Goal: Transaction & Acquisition: Obtain resource

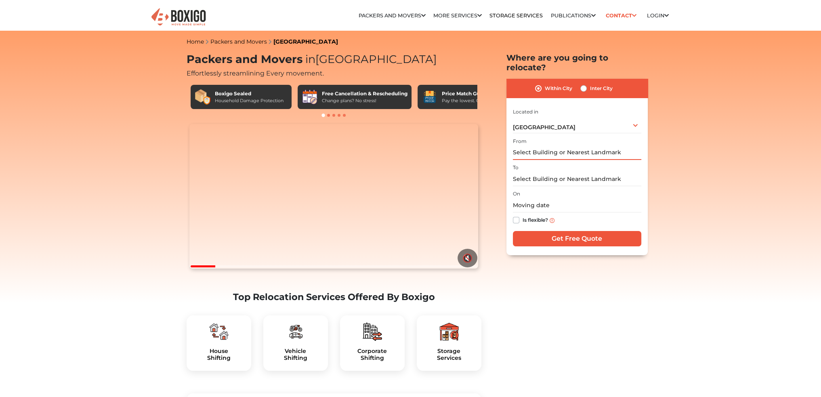
click at [546, 146] on input "text" at bounding box center [577, 153] width 128 height 14
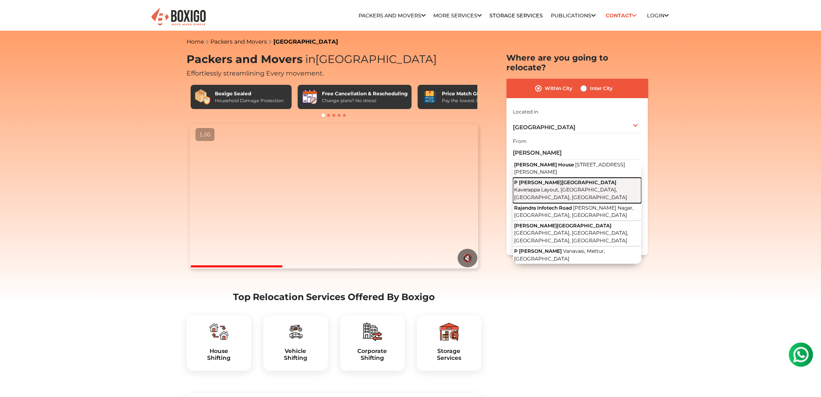
click at [606, 187] on span "Kaverappa Layout, [GEOGRAPHIC_DATA], [GEOGRAPHIC_DATA], [GEOGRAPHIC_DATA]" at bounding box center [570, 194] width 113 height 14
type input "P [PERSON_NAME] building, [GEOGRAPHIC_DATA], [GEOGRAPHIC_DATA], [GEOGRAPHIC_DAT…"
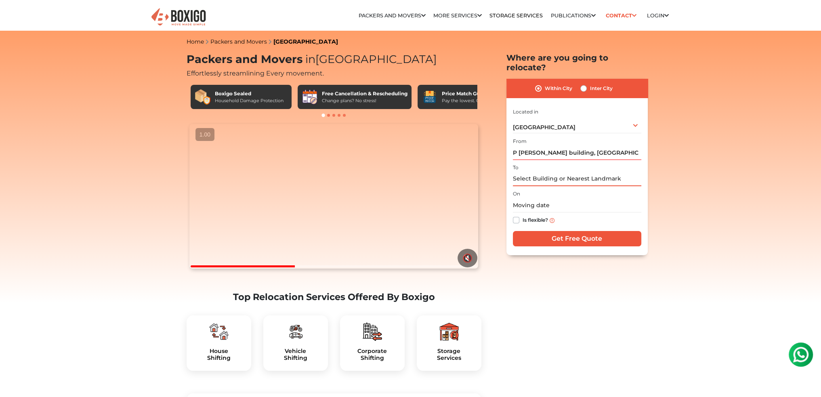
click at [544, 172] on input "text" at bounding box center [577, 179] width 128 height 14
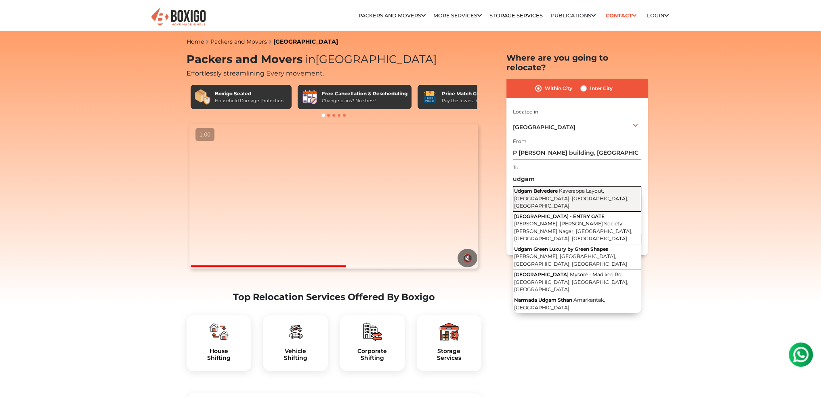
click at [543, 188] on span "Udgam Belvedere" at bounding box center [536, 191] width 44 height 6
type input "Udgam Belvedere, [GEOGRAPHIC_DATA], [GEOGRAPHIC_DATA], [GEOGRAPHIC_DATA], [GEOG…"
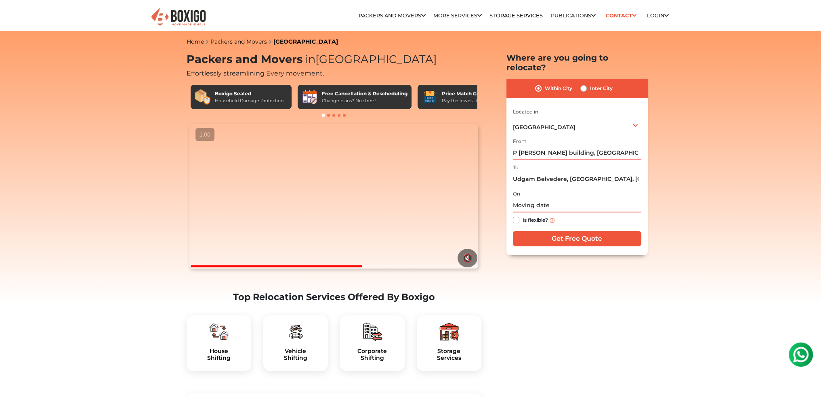
click at [531, 198] on input "text" at bounding box center [577, 205] width 128 height 14
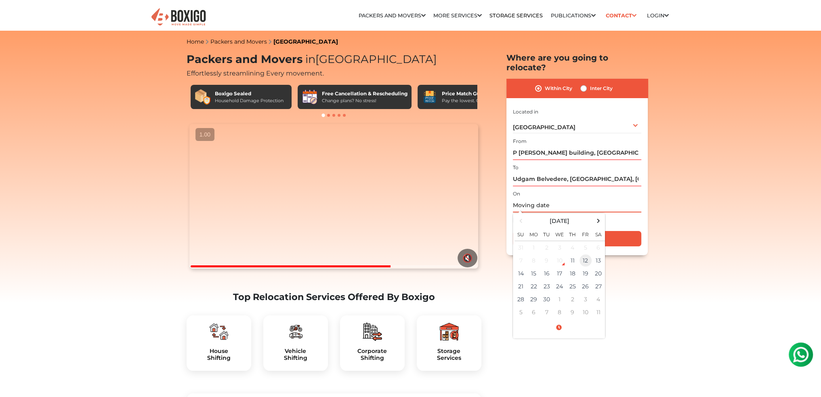
click at [586, 254] on td "12" at bounding box center [585, 260] width 13 height 13
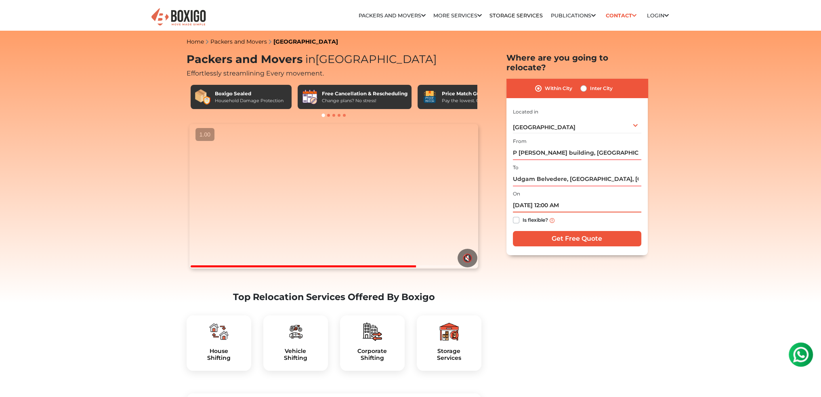
click at [566, 198] on input "[DATE] 12:00 AM" at bounding box center [577, 205] width 128 height 14
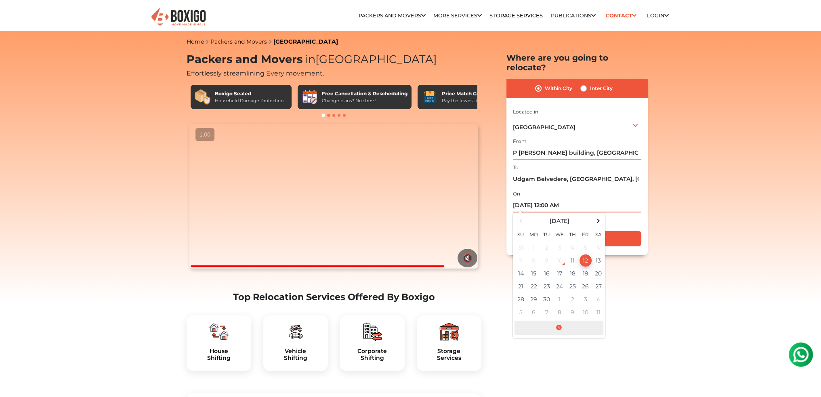
click at [561, 321] on span at bounding box center [558, 328] width 89 height 14
click at [591, 263] on button "AM" at bounding box center [591, 267] width 15 height 15
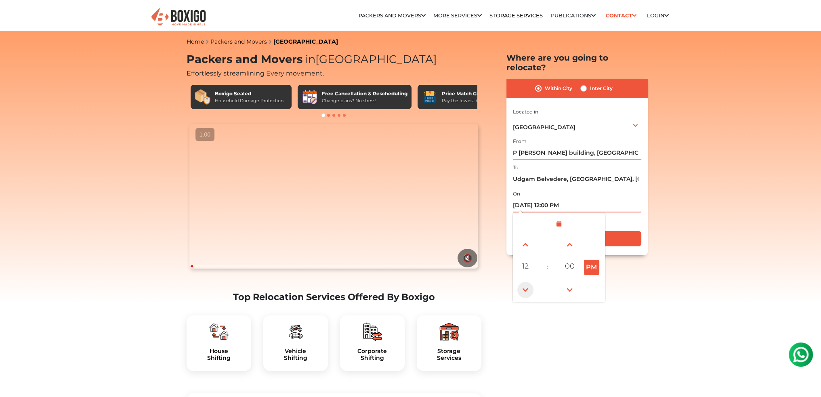
click at [522, 283] on span at bounding box center [525, 290] width 16 height 16
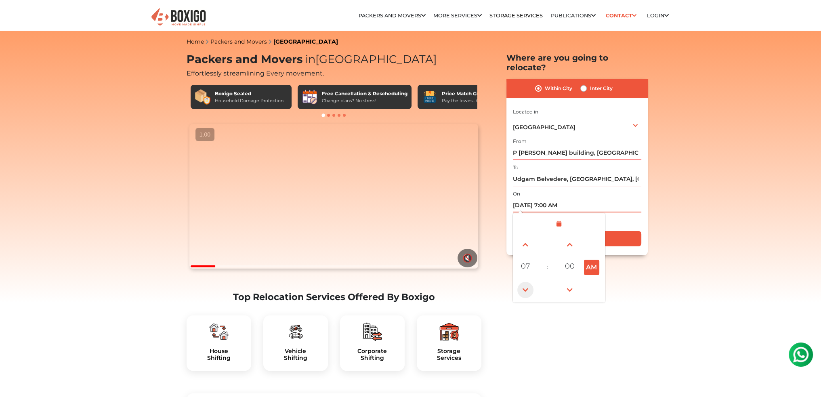
click at [522, 283] on span at bounding box center [525, 290] width 16 height 16
click at [528, 242] on span at bounding box center [525, 245] width 16 height 16
click at [594, 260] on button "AM" at bounding box center [591, 267] width 15 height 15
type input "[DATE] 6:00 PM"
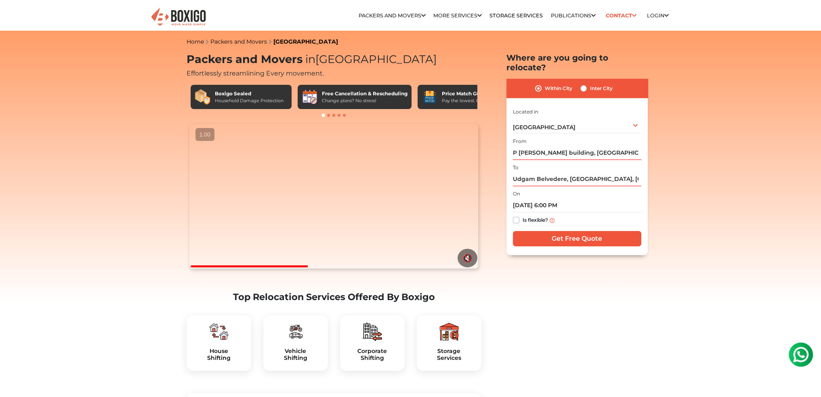
click at [523, 215] on label "Is flexible?" at bounding box center [535, 219] width 25 height 8
click at [518, 215] on input "Is flexible?" at bounding box center [516, 219] width 6 height 8
click at [523, 215] on label "Is flexible?" at bounding box center [535, 219] width 25 height 8
click at [518, 215] on input "Is flexible?" at bounding box center [516, 219] width 6 height 8
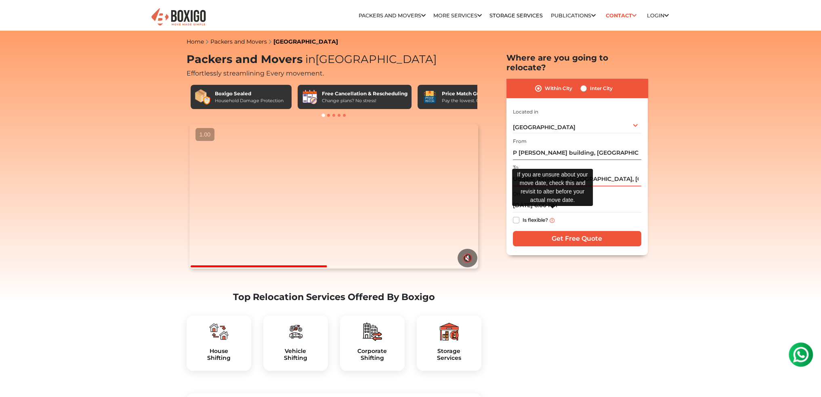
click at [552, 218] on img at bounding box center [552, 220] width 5 height 5
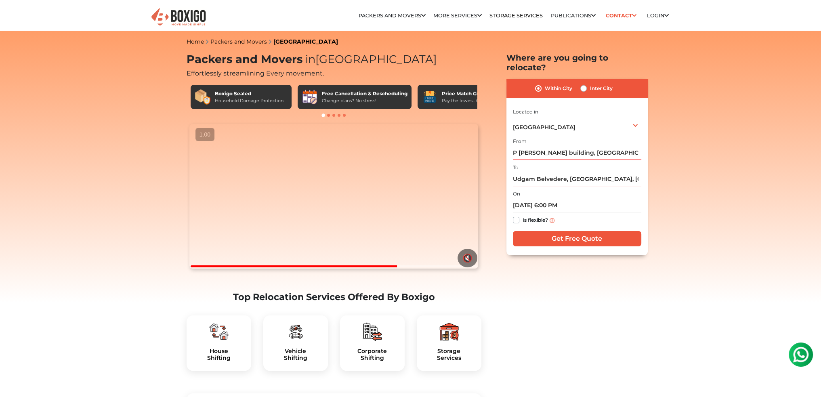
click at [523, 215] on label "Is flexible?" at bounding box center [535, 219] width 25 height 8
click at [515, 215] on input "Is flexible?" at bounding box center [516, 219] width 6 height 8
checkbox input "true"
click at [573, 231] on input "Get Free Quote" at bounding box center [577, 238] width 128 height 15
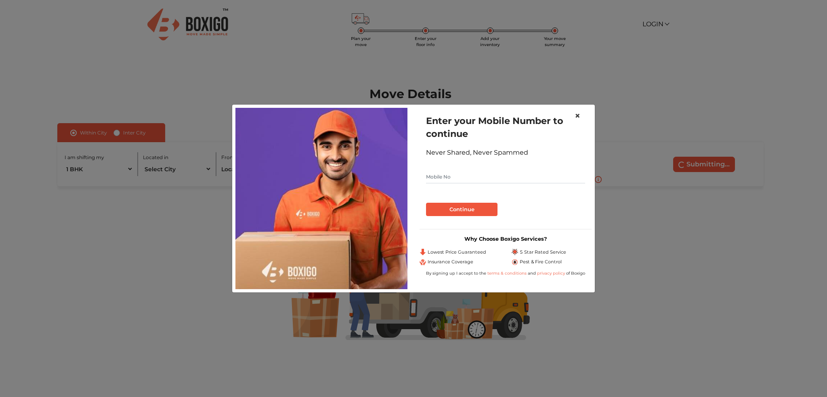
click at [579, 116] on span "×" at bounding box center [578, 116] width 6 height 12
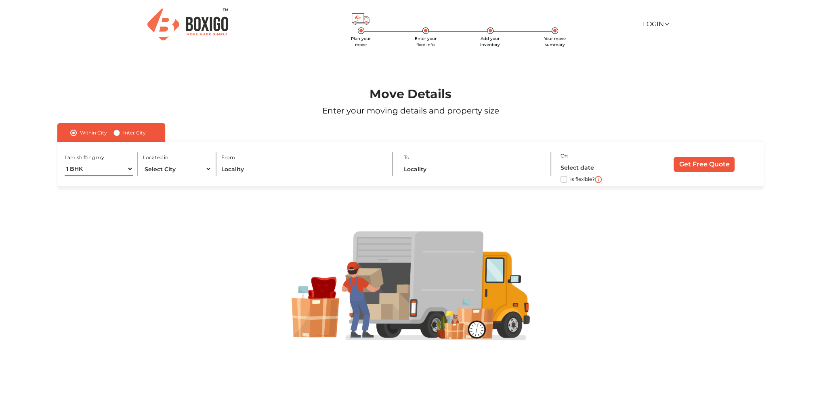
click at [94, 170] on select "1 BHK 2 BHK 3 BHK 3 + BHK FEW ITEMS" at bounding box center [99, 169] width 69 height 14
select select "2 BHK"
click at [65, 162] on select "1 BHK 2 BHK 3 BHK 3 + BHK FEW ITEMS" at bounding box center [99, 169] width 69 height 14
click at [178, 168] on select "Select City Bangalore Bengaluru Bhopal Bhubaneswar Chennai Coimbatore Cuttack D…" at bounding box center [177, 169] width 69 height 14
select select "[GEOGRAPHIC_DATA]"
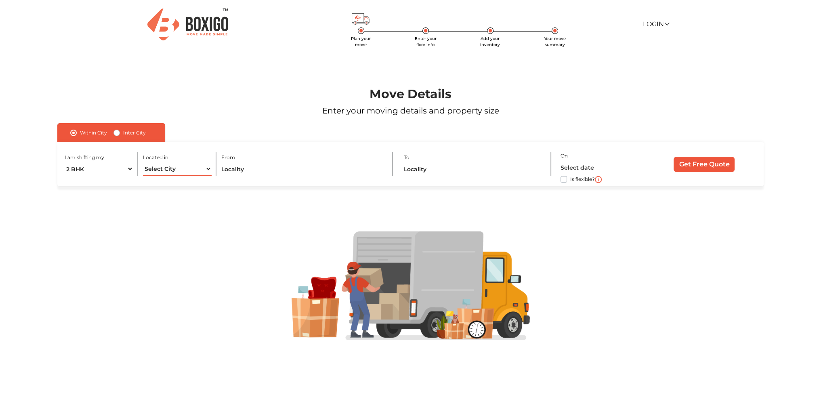
click at [143, 162] on select "Select City Bangalore Bengaluru Bhopal Bhubaneswar Chennai Coimbatore Cuttack D…" at bounding box center [177, 169] width 69 height 14
click at [249, 172] on input "text" at bounding box center [302, 169] width 162 height 14
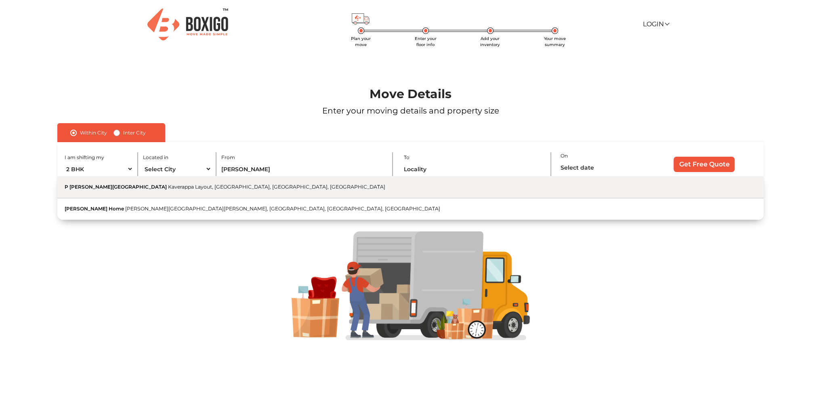
click at [244, 189] on span "Kaverappa Layout, [GEOGRAPHIC_DATA], [GEOGRAPHIC_DATA], [GEOGRAPHIC_DATA]" at bounding box center [276, 187] width 217 height 6
type input "P [PERSON_NAME] building, [GEOGRAPHIC_DATA], [GEOGRAPHIC_DATA], [GEOGRAPHIC_DAT…"
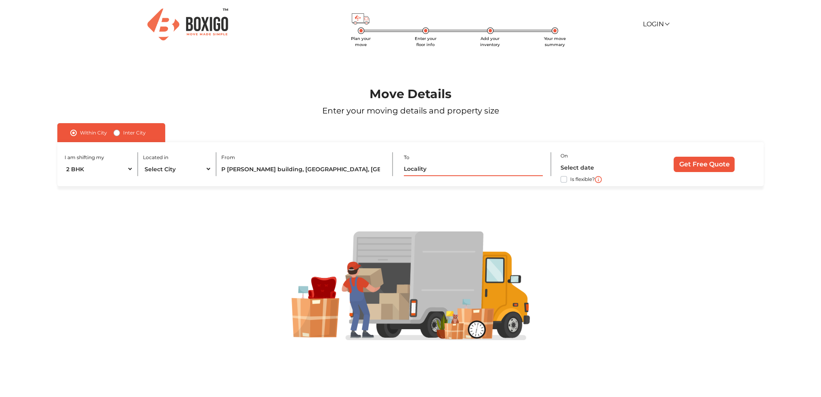
click at [412, 169] on input "text" at bounding box center [473, 169] width 139 height 14
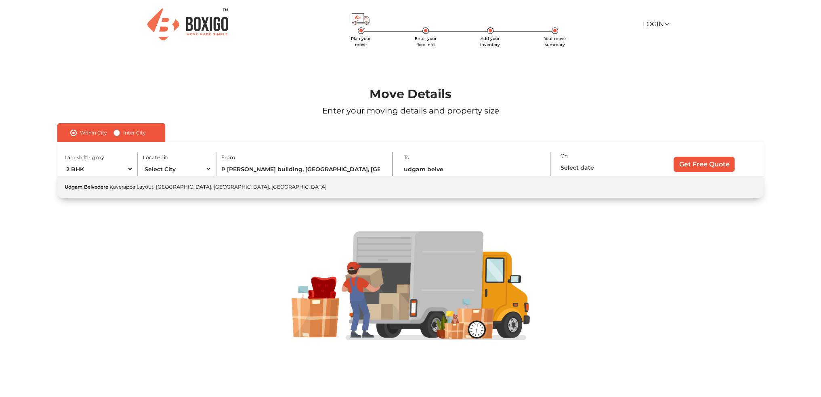
click at [399, 189] on button "Udgam Belvedere Kaverappa Layout, [GEOGRAPHIC_DATA], [GEOGRAPHIC_DATA], [GEOGRA…" at bounding box center [410, 187] width 706 height 22
type input "Udgam Belvedere, [GEOGRAPHIC_DATA], [GEOGRAPHIC_DATA], [GEOGRAPHIC_DATA], [GEOG…"
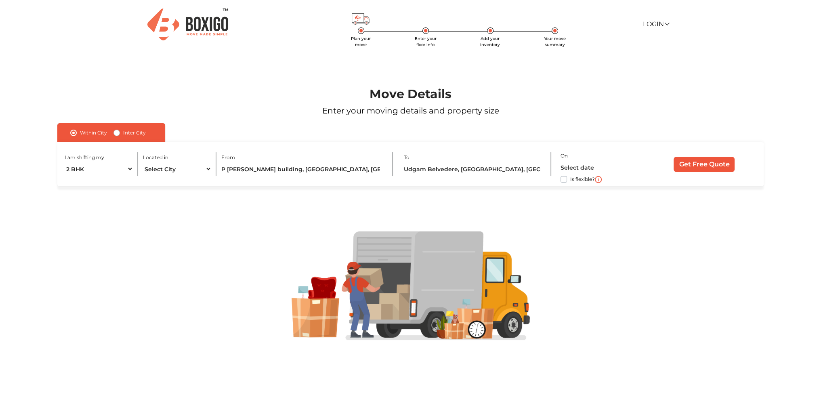
click at [570, 182] on label "Is flexible?" at bounding box center [582, 178] width 25 height 8
click at [64, 182] on input "Is flexible?" at bounding box center [60, 178] width 6 height 8
checkbox input "true"
click at [693, 166] on input "Get Free Quote" at bounding box center [704, 164] width 61 height 15
click at [695, 164] on input "Get Free Quote" at bounding box center [704, 164] width 61 height 15
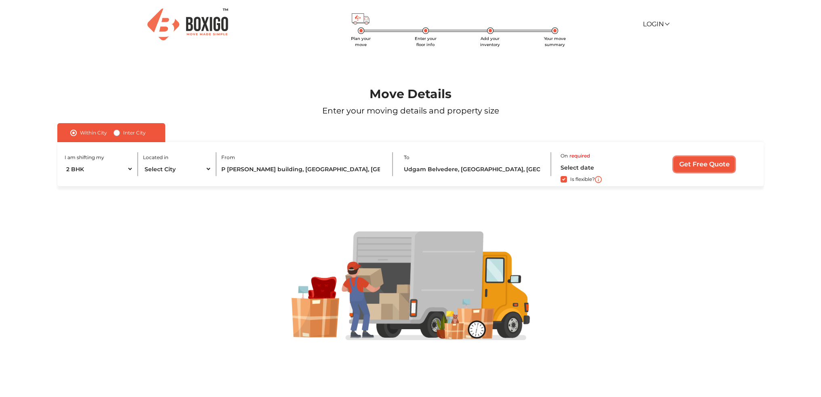
click at [701, 166] on input "Get Free Quote" at bounding box center [704, 164] width 61 height 15
click at [700, 161] on input "Get Free Quote" at bounding box center [704, 164] width 61 height 15
click at [705, 168] on input "Get Free Quote" at bounding box center [704, 164] width 61 height 15
click at [80, 131] on label "Within City" at bounding box center [93, 133] width 27 height 10
click at [77, 131] on input "Within City" at bounding box center [73, 132] width 6 height 8
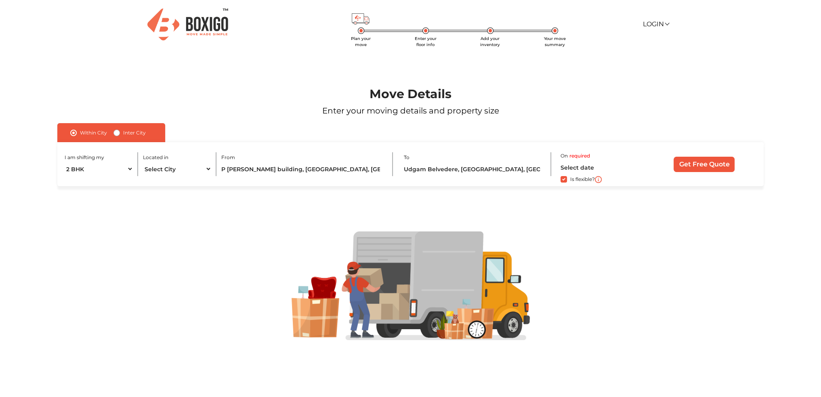
click at [586, 156] on label "required" at bounding box center [579, 155] width 21 height 7
click at [621, 174] on input "text" at bounding box center [600, 167] width 81 height 14
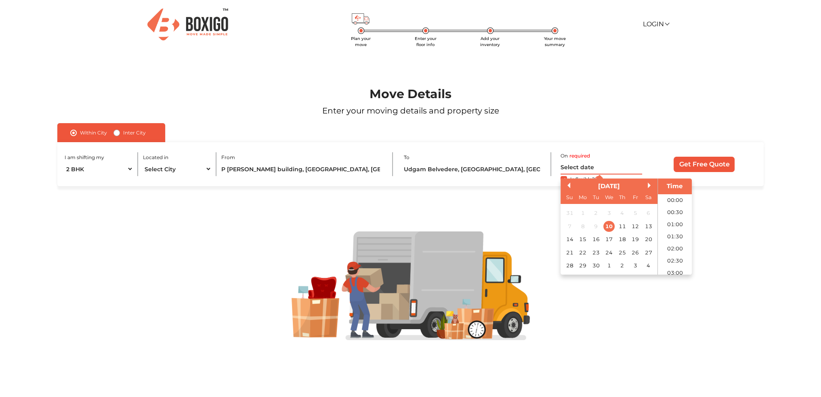
scroll to position [220, 0]
click at [742, 377] on div at bounding box center [410, 285] width 767 height 199
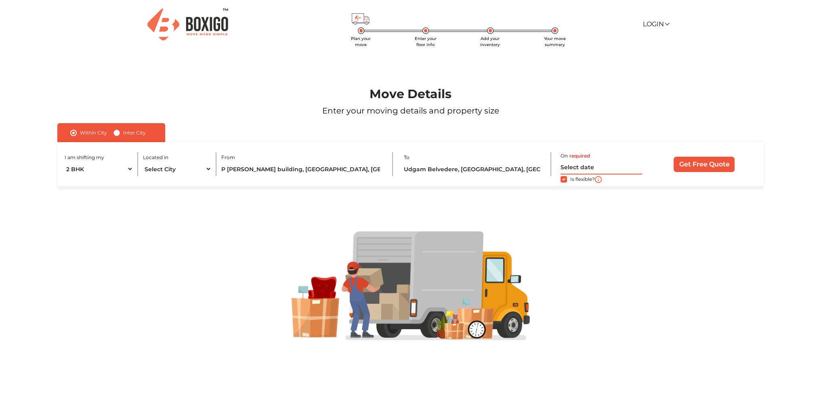
click at [574, 160] on input "text" at bounding box center [600, 167] width 81 height 14
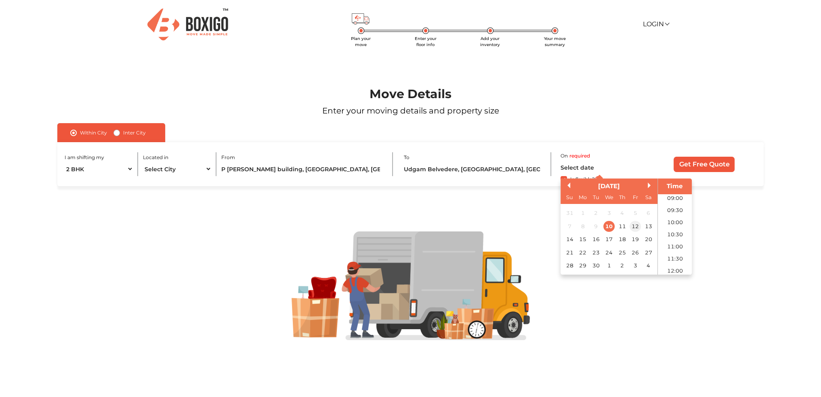
click at [632, 229] on div "12" at bounding box center [635, 226] width 11 height 11
click at [776, 281] on div at bounding box center [410, 285] width 755 height 109
click at [611, 171] on input "12/09/2025 12:00 AM" at bounding box center [600, 167] width 81 height 14
click at [673, 206] on li "16:00" at bounding box center [675, 210] width 34 height 12
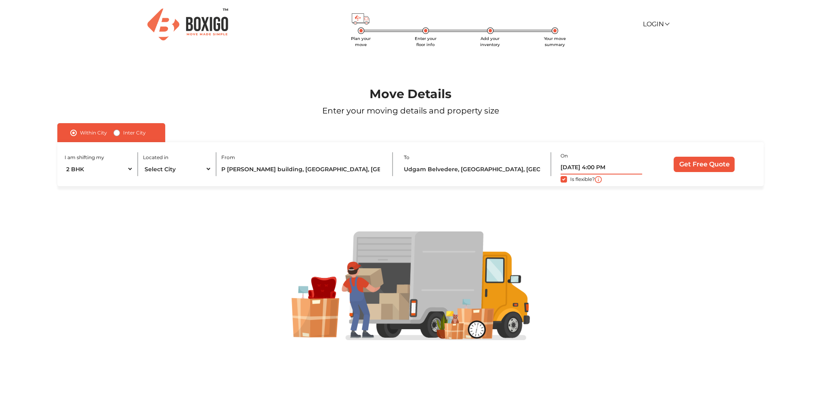
click at [606, 167] on input "12/09/2025 4:00 PM" at bounding box center [600, 167] width 81 height 14
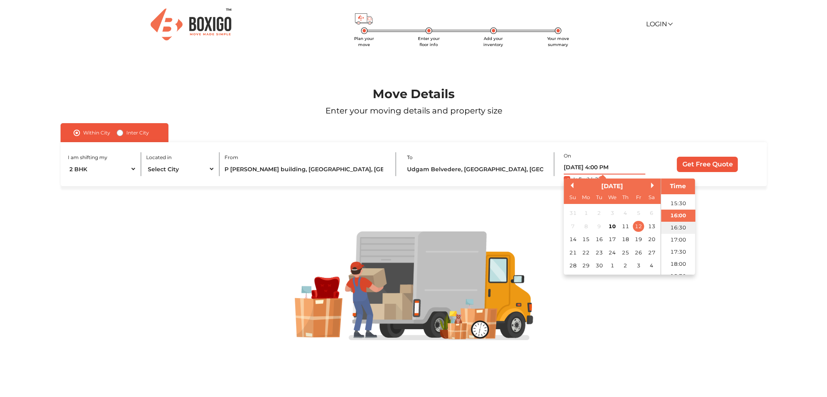
scroll to position [374, 0]
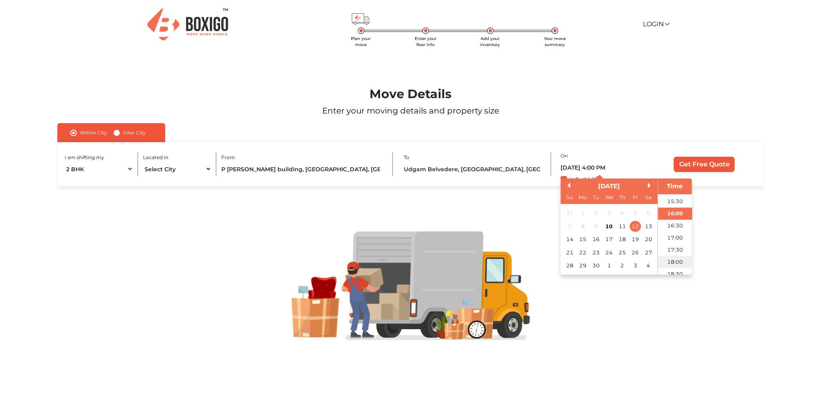
click at [676, 263] on li "18:00" at bounding box center [675, 262] width 34 height 12
type input "12/09/2025 6:00 PM"
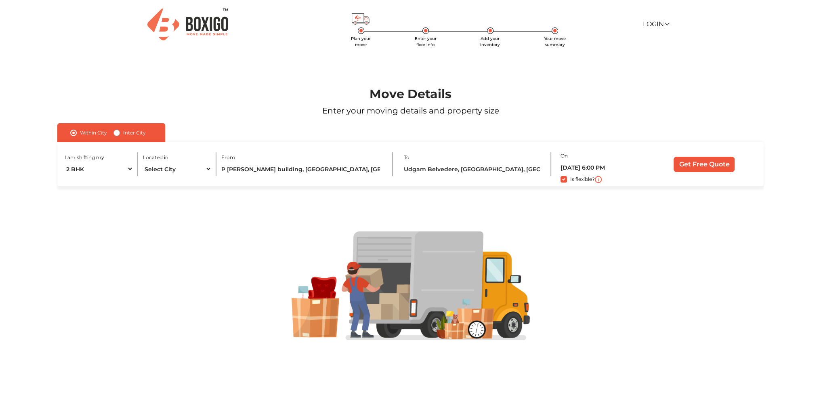
click at [749, 241] on div at bounding box center [410, 285] width 755 height 109
click at [714, 169] on input "Get Free Quote" at bounding box center [704, 164] width 61 height 15
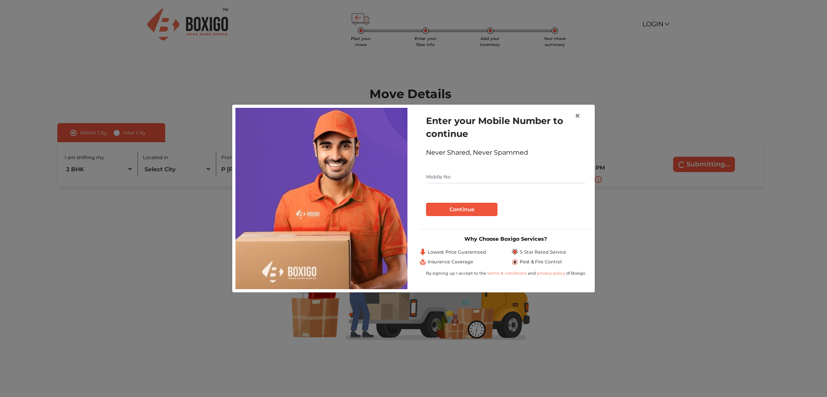
click at [473, 178] on input "text" at bounding box center [505, 176] width 159 height 13
type input "7694819650"
click at [445, 212] on button "Continue" at bounding box center [461, 210] width 71 height 14
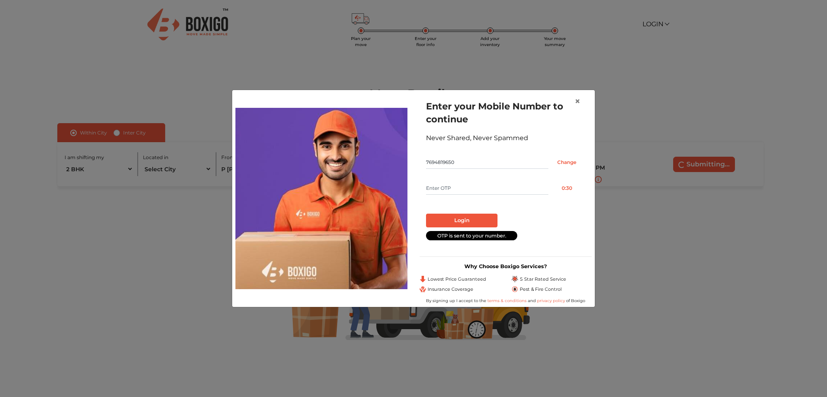
click at [462, 183] on input "text" at bounding box center [487, 188] width 122 height 13
type input "8122"
click at [483, 219] on button "Login" at bounding box center [461, 221] width 71 height 14
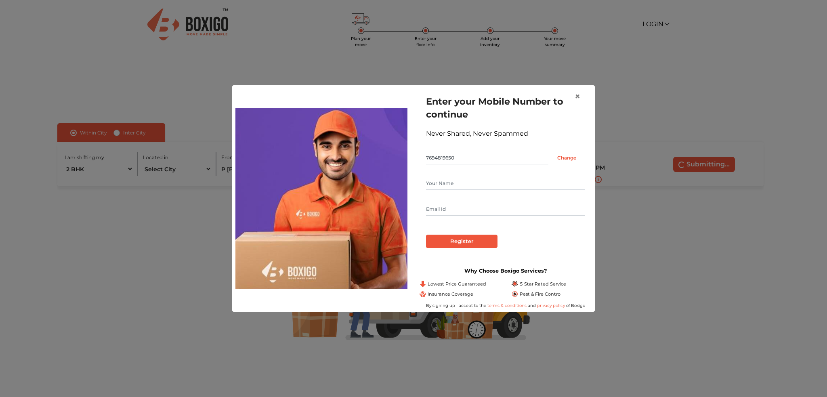
click at [469, 187] on input "text" at bounding box center [505, 183] width 159 height 13
type input "Nitin Gulwani"
click at [451, 205] on input "text" at bounding box center [505, 209] width 159 height 13
type input "gulwanin35@gmail.com"
click at [468, 240] on input "Register" at bounding box center [461, 242] width 71 height 14
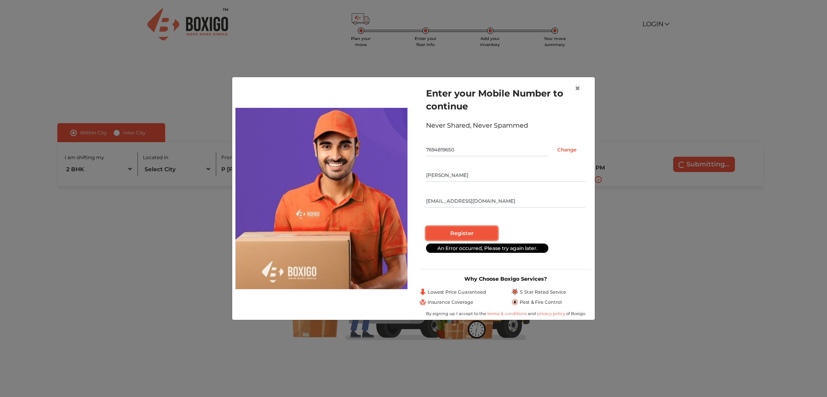
click at [468, 237] on input "Register" at bounding box center [461, 234] width 71 height 14
